Goal: Task Accomplishment & Management: Manage account settings

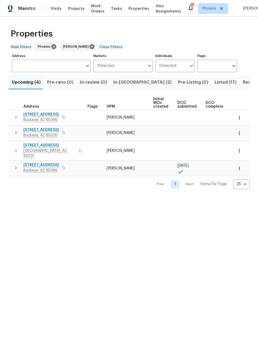
click at [243, 83] on span "Resale (4)" at bounding box center [253, 82] width 21 height 7
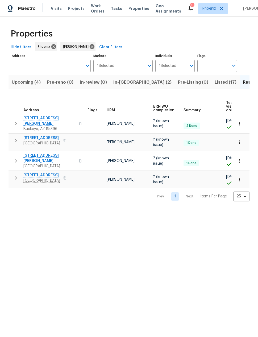
click at [215, 83] on span "Listed (17)" at bounding box center [226, 82] width 22 height 7
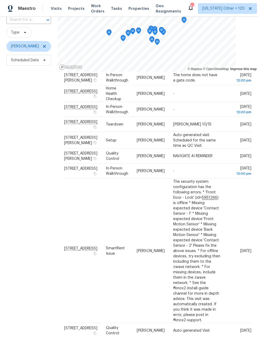
scroll to position [21, 0]
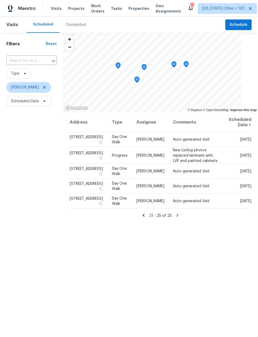
scroll to position [0, 0]
click at [0, 0] on icon at bounding box center [0, 0] width 0 height 0
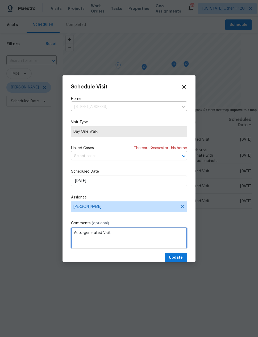
click at [123, 233] on textarea "Auto-generated Visit" at bounding box center [129, 237] width 116 height 21
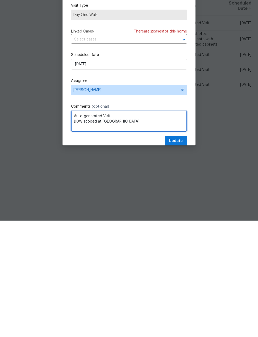
type textarea "Auto-generated Visit D0W scoped at diligence"
click at [176, 253] on button "Update" at bounding box center [176, 258] width 22 height 10
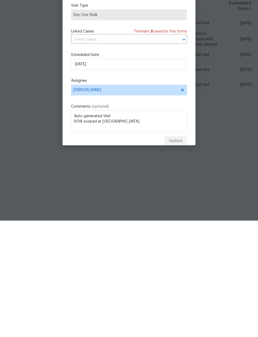
scroll to position [21, 0]
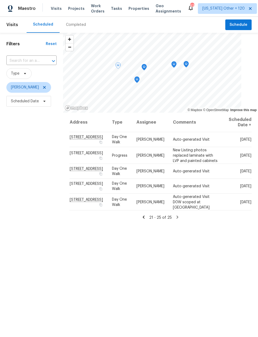
click at [0, 0] on icon at bounding box center [0, 0] width 0 height 0
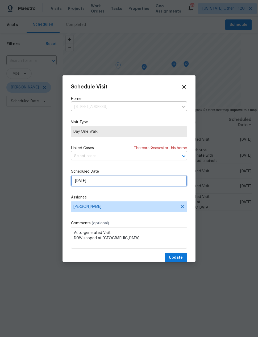
click at [123, 182] on input "11/7/2025" at bounding box center [129, 181] width 116 height 11
select select "10"
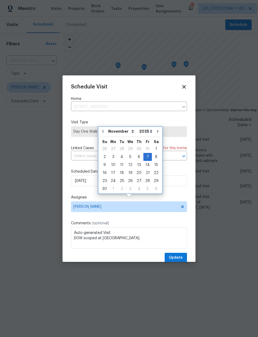
click at [107, 126] on button "Go to previous month" at bounding box center [103, 131] width 8 height 11
type input "[DATE]"
select select "9"
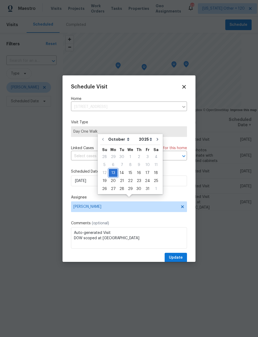
click at [110, 169] on div "13" at bounding box center [113, 172] width 9 height 7
click at [178, 257] on span "Update" at bounding box center [176, 257] width 14 height 7
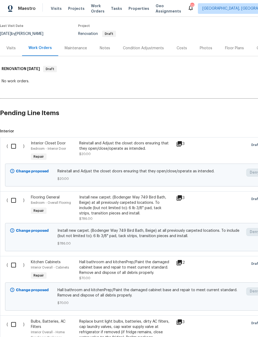
scroll to position [39, 0]
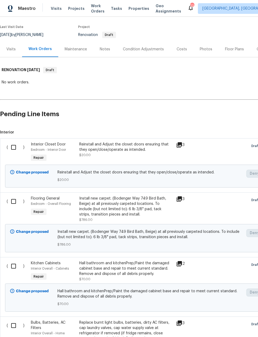
click at [14, 150] on input "checkbox" at bounding box center [15, 147] width 15 height 11
checkbox input "true"
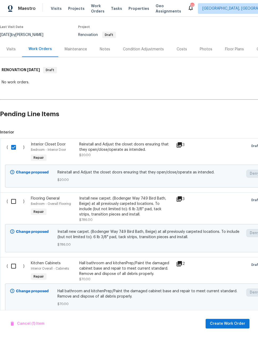
click at [13, 267] on input "checkbox" at bounding box center [15, 265] width 15 height 11
checkbox input "true"
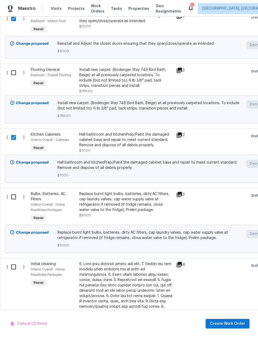
scroll to position [152, 0]
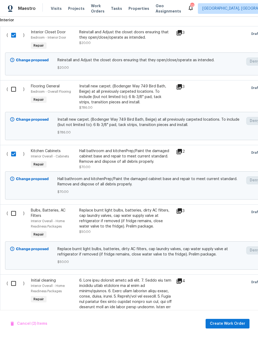
click at [12, 214] on input "checkbox" at bounding box center [15, 213] width 15 height 11
checkbox input "true"
click at [14, 283] on input "checkbox" at bounding box center [15, 283] width 15 height 11
click at [14, 286] on input "checkbox" at bounding box center [15, 283] width 15 height 11
checkbox input "false"
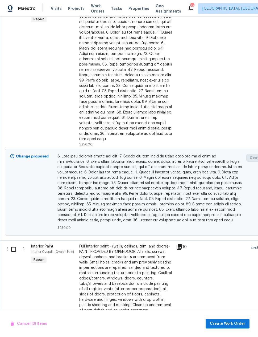
scroll to position [432, 0]
click at [12, 245] on input "checkbox" at bounding box center [15, 248] width 15 height 11
checkbox input "true"
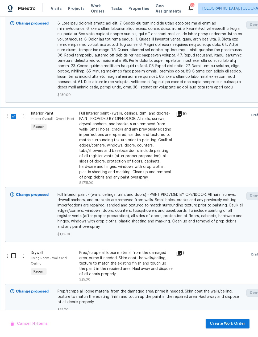
scroll to position [565, 0]
click at [11, 251] on input "checkbox" at bounding box center [15, 255] width 15 height 11
checkbox input "true"
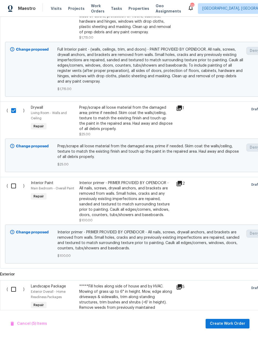
scroll to position [710, 0]
click at [9, 182] on input "checkbox" at bounding box center [15, 185] width 15 height 11
checkbox input "true"
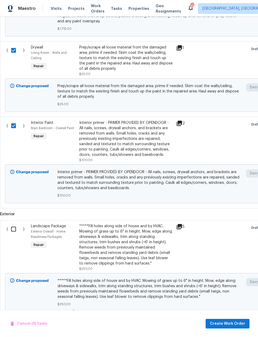
scroll to position [769, 0]
click at [230, 325] on span "Create Work Order" at bounding box center [227, 323] width 35 height 7
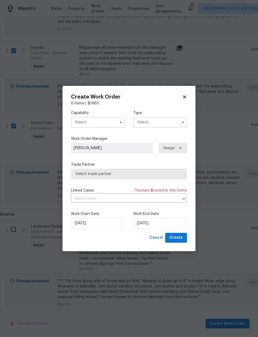
click at [103, 126] on input "text" at bounding box center [98, 122] width 54 height 11
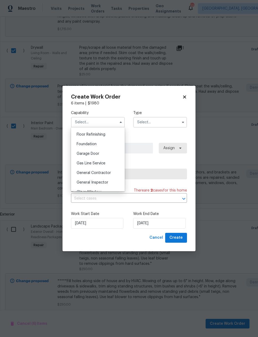
scroll to position [225, 0]
click at [106, 162] on span "General Contractor" at bounding box center [94, 163] width 34 height 4
type input "General Contractor"
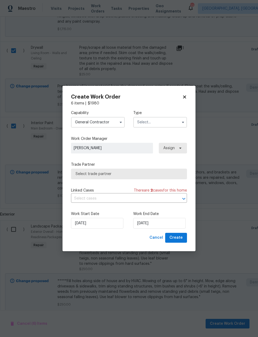
click at [160, 123] on input "text" at bounding box center [160, 122] width 54 height 11
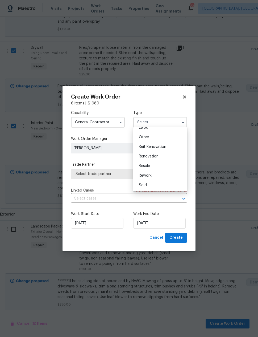
scroll to position [63, 0]
click at [155, 157] on span "Renovation" at bounding box center [149, 156] width 20 height 4
type input "Renovation"
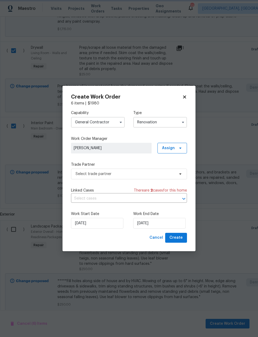
scroll to position [0, 0]
click at [140, 174] on span "Select trade partner" at bounding box center [125, 173] width 99 height 5
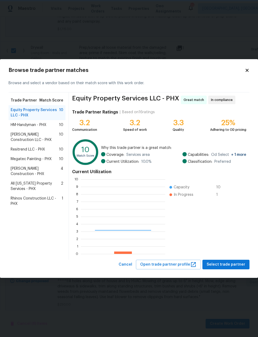
scroll to position [75, 84]
click at [53, 159] on div "Megatec Painting - PHX 10" at bounding box center [37, 158] width 53 height 5
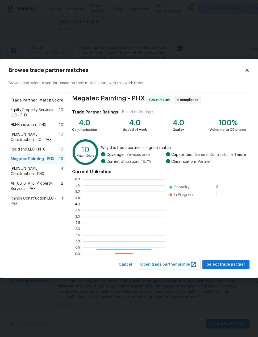
scroll to position [75, 83]
click at [19, 111] on span "Equity Property Services LLC - PHX" at bounding box center [35, 112] width 48 height 11
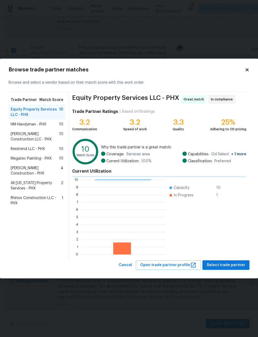
scroll to position [75, 84]
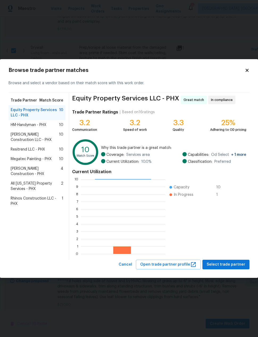
click at [17, 127] on span "HM-Handyman - PHX" at bounding box center [29, 124] width 36 height 5
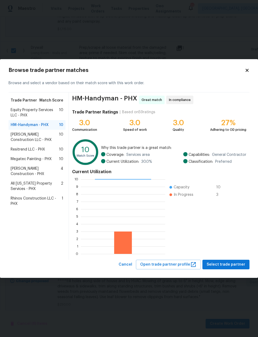
click at [13, 141] on span "Sepulveda Construction LLC - PHX" at bounding box center [35, 137] width 48 height 11
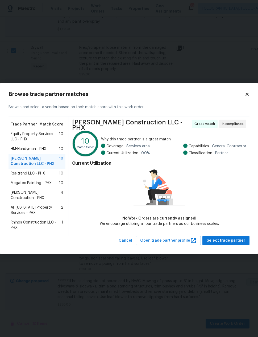
click at [15, 176] on span "Resitrend LLC - PHX" at bounding box center [28, 173] width 34 height 5
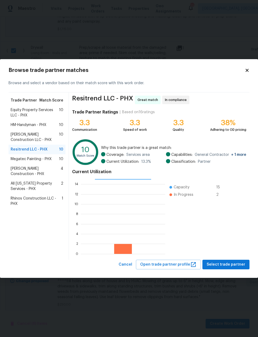
click at [16, 161] on span "Megatec Painting - PHX" at bounding box center [31, 158] width 41 height 5
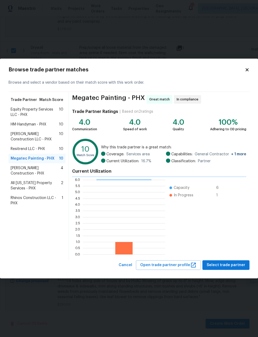
scroll to position [75, 83]
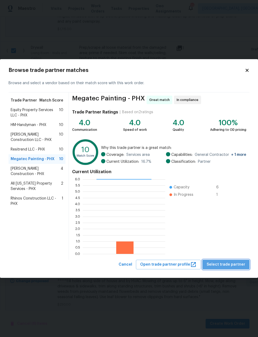
click at [237, 267] on span "Select trade partner" at bounding box center [226, 264] width 39 height 7
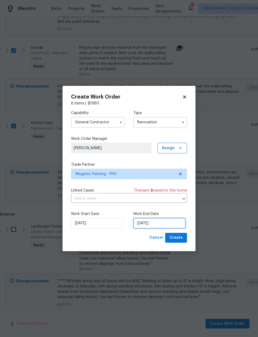
click at [156, 225] on input "11/7/2025" at bounding box center [159, 223] width 52 height 11
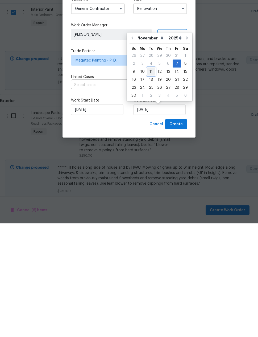
click at [149, 181] on div "11" at bounding box center [151, 184] width 9 height 7
type input "11/11/2025"
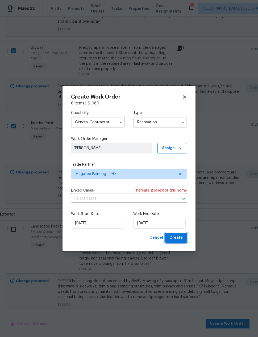
click at [180, 238] on span "Create" at bounding box center [176, 237] width 13 height 7
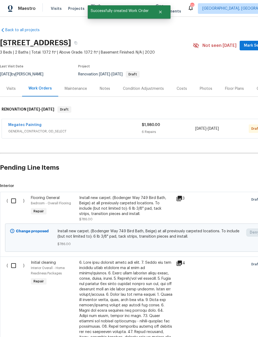
click at [13, 195] on input "checkbox" at bounding box center [15, 200] width 15 height 11
checkbox input "true"
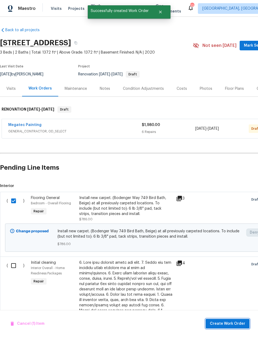
click at [226, 328] on button "Create Work Order" at bounding box center [228, 324] width 44 height 10
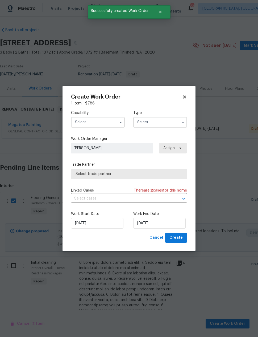
click at [104, 117] on input "text" at bounding box center [98, 122] width 54 height 11
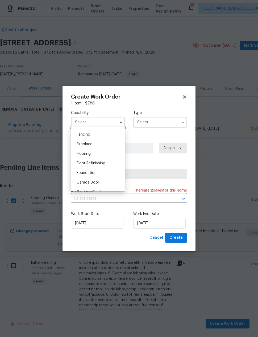
scroll to position [188, 0]
click at [97, 151] on div "Flooring" at bounding box center [97, 153] width 51 height 10
type input "Flooring"
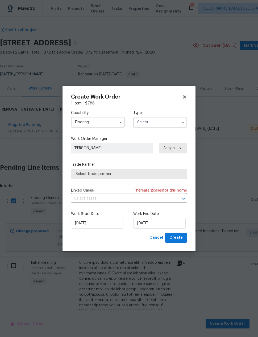
click at [169, 123] on input "text" at bounding box center [160, 122] width 54 height 11
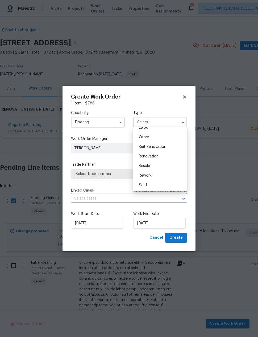
scroll to position [63, 0]
click at [157, 157] on span "Renovation" at bounding box center [149, 156] width 20 height 4
type input "Renovation"
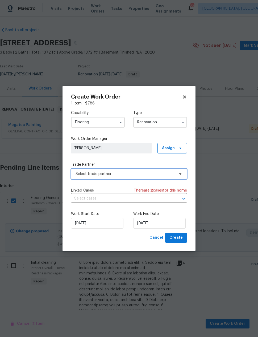
click at [154, 175] on span "Select trade partner" at bounding box center [125, 173] width 99 height 5
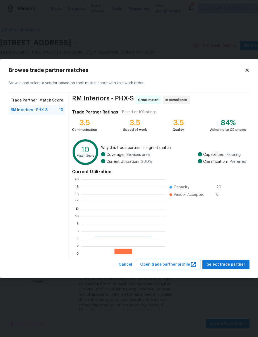
scroll to position [75, 84]
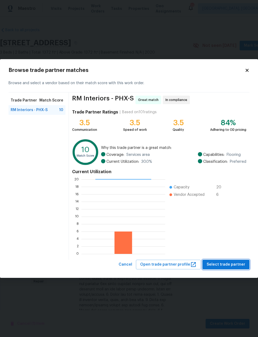
click at [229, 263] on span "Select trade partner" at bounding box center [226, 264] width 39 height 7
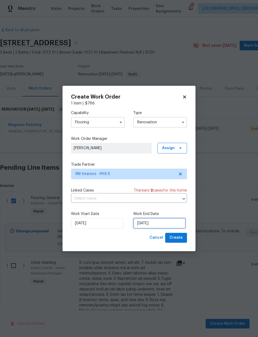
click at [163, 222] on input "11/7/2025" at bounding box center [159, 223] width 52 height 11
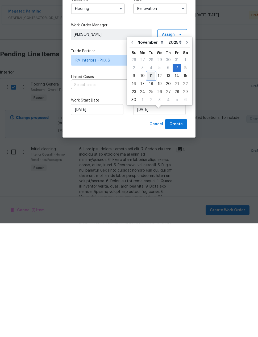
click at [150, 186] on div "11" at bounding box center [151, 189] width 9 height 7
type input "11/11/2025"
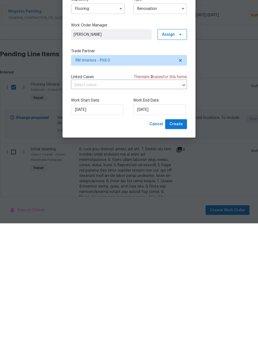
scroll to position [21, 0]
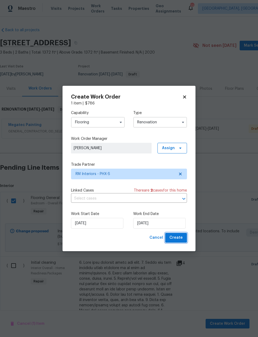
click at [180, 237] on span "Create" at bounding box center [176, 237] width 13 height 7
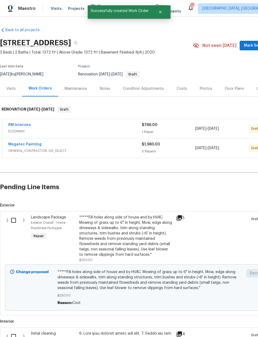
click at [10, 215] on input "checkbox" at bounding box center [15, 220] width 15 height 11
checkbox input "true"
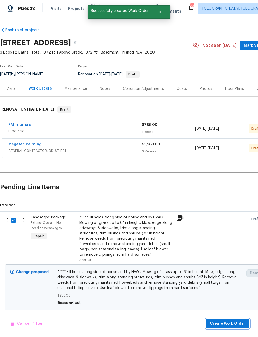
click at [224, 325] on span "Create Work Order" at bounding box center [227, 323] width 35 height 7
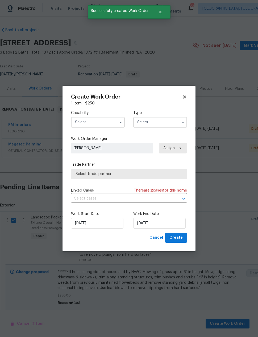
click at [106, 127] on input "text" at bounding box center [98, 122] width 54 height 11
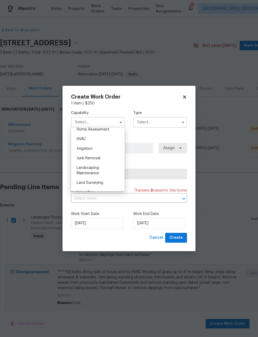
scroll to position [318, 0]
click at [101, 167] on div "Landscaping Maintenance" at bounding box center [97, 168] width 51 height 15
type input "Landscaping Maintenance"
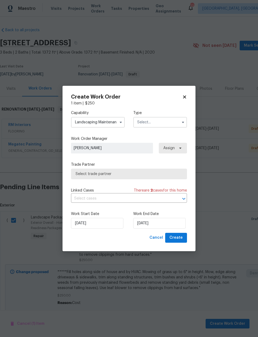
click at [166, 123] on input "text" at bounding box center [160, 122] width 54 height 11
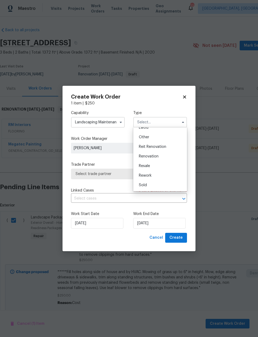
scroll to position [63, 0]
click at [156, 157] on span "Renovation" at bounding box center [149, 156] width 20 height 4
type input "Renovation"
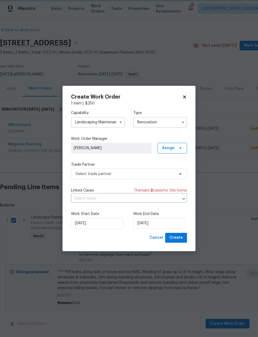
scroll to position [0, 0]
click at [143, 176] on span "Select trade partner" at bounding box center [125, 173] width 99 height 5
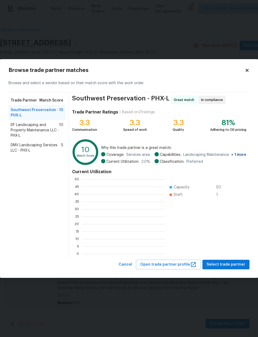
scroll to position [1, 1]
click at [41, 129] on span "DF Landscaping and Property Maintenance LLC - PHX-L" at bounding box center [35, 130] width 48 height 16
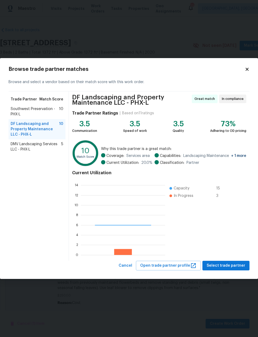
scroll to position [75, 84]
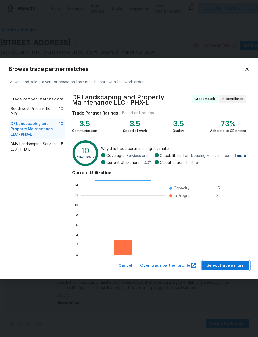
click at [237, 266] on span "Select trade partner" at bounding box center [226, 265] width 39 height 7
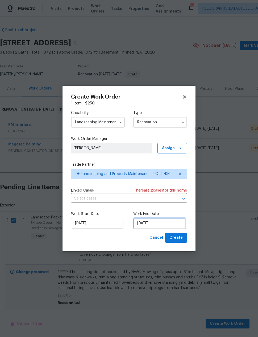
click at [153, 224] on input "11/7/2025" at bounding box center [159, 223] width 52 height 11
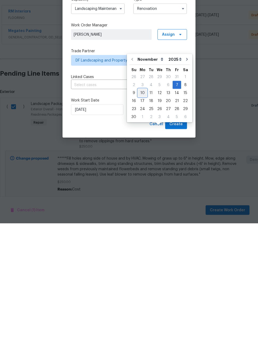
click at [143, 203] on div "10" at bounding box center [142, 206] width 9 height 7
type input "11/10/2025"
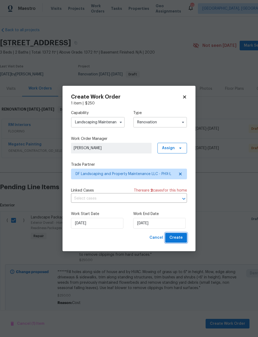
click at [179, 236] on span "Create" at bounding box center [176, 237] width 13 height 7
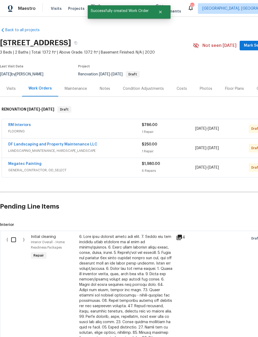
click at [9, 234] on input "checkbox" at bounding box center [15, 239] width 15 height 11
checkbox input "true"
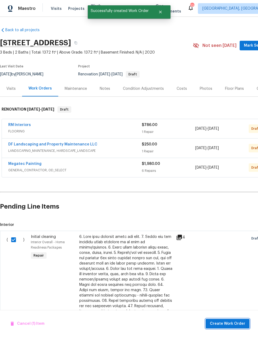
click at [223, 327] on button "Create Work Order" at bounding box center [228, 324] width 44 height 10
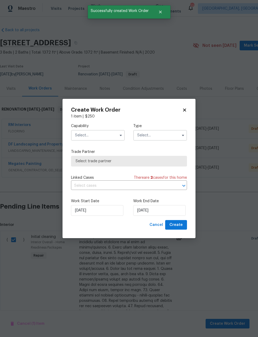
click at [106, 137] on input "text" at bounding box center [98, 135] width 54 height 11
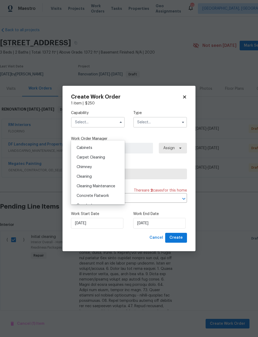
scroll to position [53, 0]
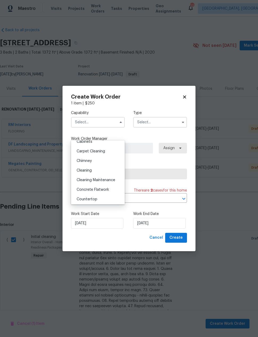
click at [100, 170] on div "Cleaning" at bounding box center [97, 171] width 51 height 10
type input "Cleaning"
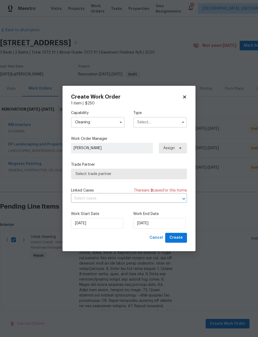
click at [162, 123] on input "text" at bounding box center [160, 122] width 54 height 11
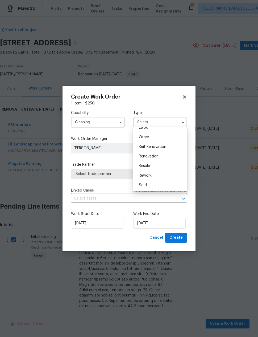
scroll to position [63, 0]
click at [156, 157] on span "Renovation" at bounding box center [149, 156] width 20 height 4
type input "Renovation"
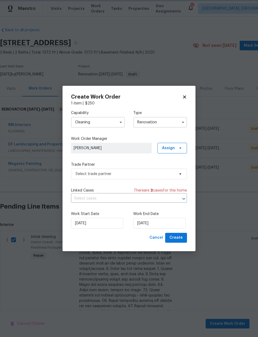
scroll to position [0, 0]
click at [135, 173] on span "Select trade partner" at bounding box center [125, 173] width 99 height 5
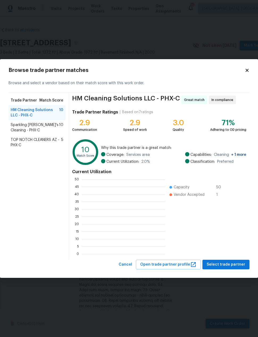
scroll to position [75, 84]
click at [54, 142] on span "TOP NOTCH CLEANERS AZ - PHX-C" at bounding box center [36, 142] width 51 height 11
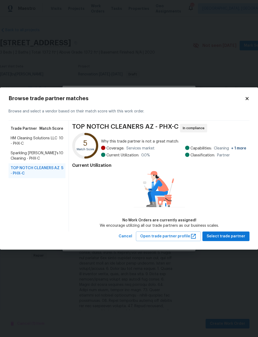
click at [52, 139] on span "HM Cleaning Solutions LLC - PHX-C" at bounding box center [35, 141] width 48 height 11
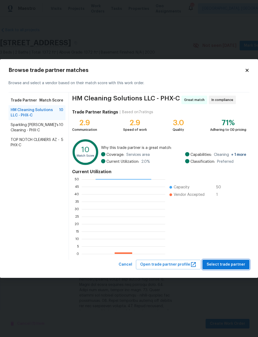
click at [236, 267] on span "Select trade partner" at bounding box center [226, 264] width 39 height 7
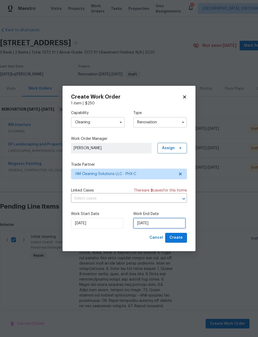
click at [156, 226] on input "11/7/2025" at bounding box center [159, 223] width 52 height 11
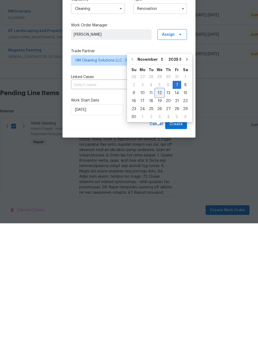
click at [158, 203] on div "12" at bounding box center [160, 206] width 9 height 7
type input "11/12/2025"
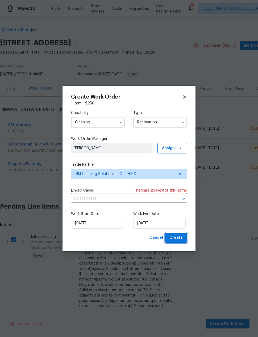
click at [177, 239] on span "Create" at bounding box center [176, 237] width 13 height 7
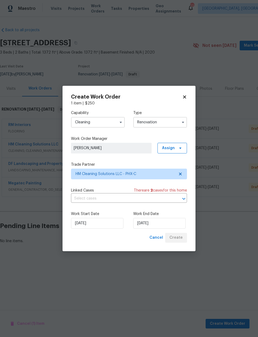
scroll to position [0, 0]
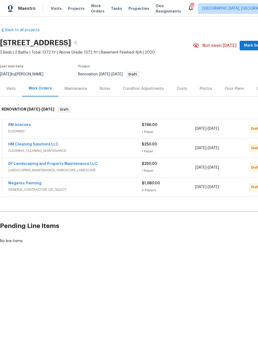
click at [205, 247] on div "Back to all projects 30709 W Indianola Ave, Buckeye, AZ 85396 3 Beds | 2 Baths …" at bounding box center [150, 135] width 301 height 225
click at [28, 185] on link "Megatec Painting" at bounding box center [24, 183] width 33 height 4
click at [33, 145] on link "HM Cleaning Solutions LLC" at bounding box center [33, 144] width 50 height 4
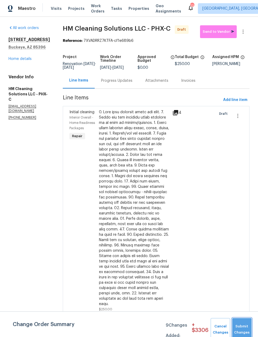
click at [247, 327] on button "Submit Changes" at bounding box center [242, 329] width 19 height 23
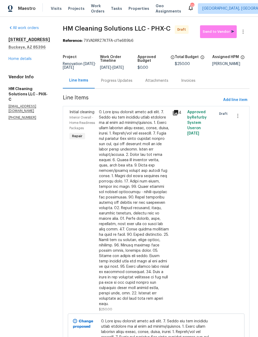
click at [28, 59] on link "Home details" at bounding box center [20, 59] width 23 height 4
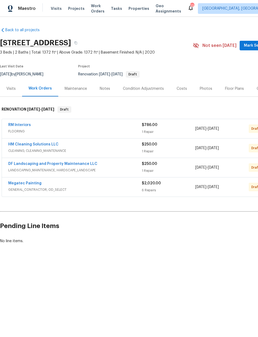
click at [35, 182] on link "Megatec Painting" at bounding box center [24, 183] width 33 height 4
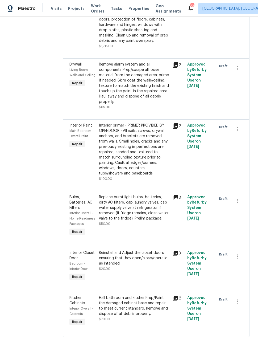
click at [27, 266] on section "All work orders 30709 W Indianola Ave Buckeye, AZ 85396 Home details Vendor Inf…" at bounding box center [30, 103] width 42 height 480
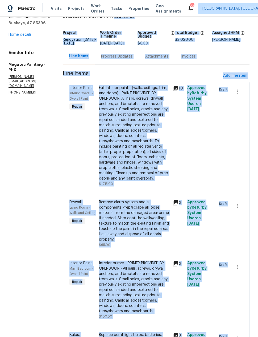
scroll to position [14, 0]
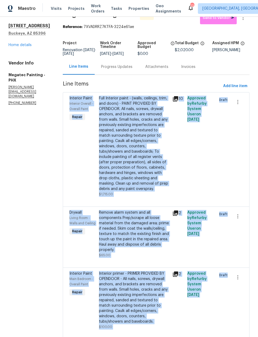
copy div "Interior Paint Interior Overall - Overall Paint Repair Full Interior paint - (w…"
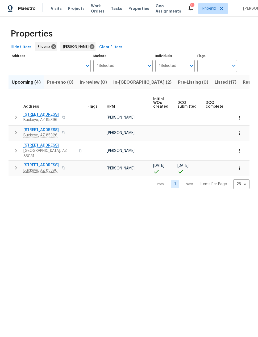
click at [18, 166] on icon "button" at bounding box center [16, 168] width 6 height 6
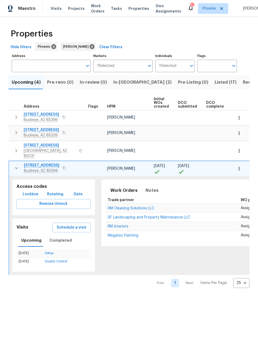
click at [79, 224] on span "Schedule a visit" at bounding box center [72, 227] width 30 height 7
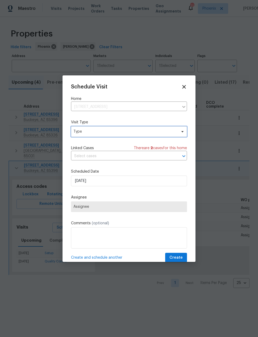
click at [115, 136] on span "Type" at bounding box center [129, 131] width 116 height 11
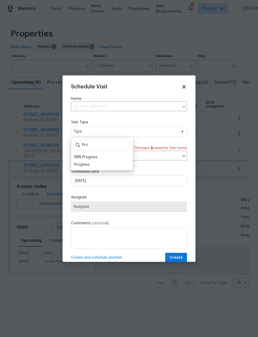
type input "Pro"
click at [102, 164] on div "Progress" at bounding box center [102, 164] width 59 height 7
click at [89, 166] on div "Progress" at bounding box center [81, 164] width 15 height 5
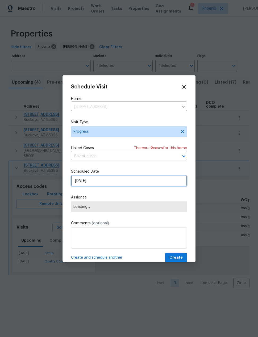
click at [99, 183] on input "[DATE]" at bounding box center [129, 181] width 116 height 11
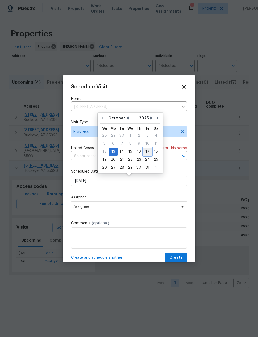
click at [147, 153] on div "17" at bounding box center [147, 151] width 9 height 7
type input "[DATE]"
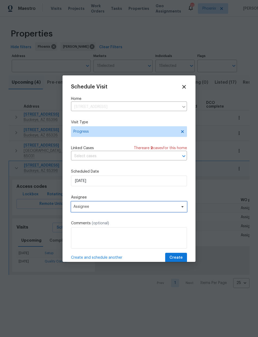
click at [111, 211] on span "Assignee" at bounding box center [129, 206] width 116 height 11
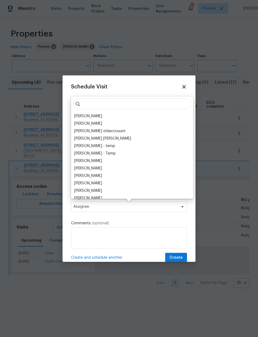
click at [92, 117] on div "[PERSON_NAME]" at bounding box center [88, 115] width 28 height 5
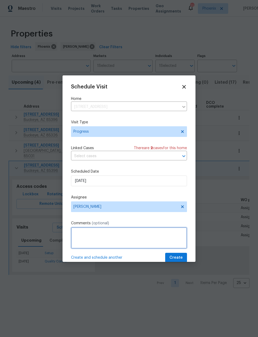
click at [104, 234] on textarea at bounding box center [129, 237] width 116 height 21
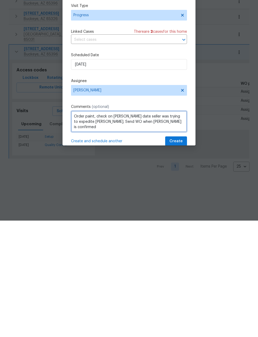
type textarea "Order paint, check on [PERSON_NAME] date seller was trying to expedite [PERSON_…"
click at [178, 254] on span "Create" at bounding box center [176, 257] width 13 height 7
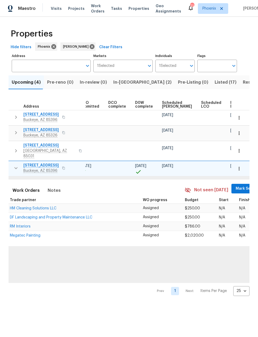
scroll to position [0, 98]
click at [231, 104] on span "Ready Date" at bounding box center [237, 104] width 12 height 7
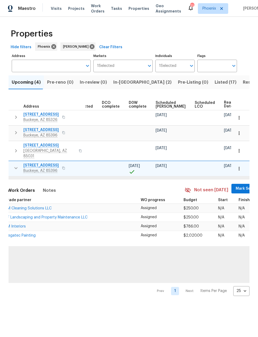
scroll to position [0, 104]
click at [236, 185] on span "Mark Seen" at bounding box center [246, 188] width 20 height 7
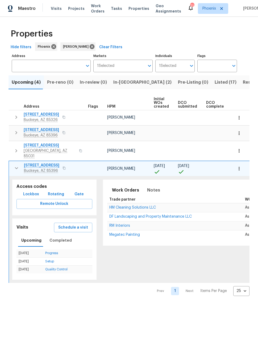
scroll to position [0, 0]
click at [136, 304] on html "Maestro Visits Projects Work Orders Tasks Properties Geo Assignments 20 Phoenix…" at bounding box center [129, 152] width 258 height 304
